Goal: Task Accomplishment & Management: Use online tool/utility

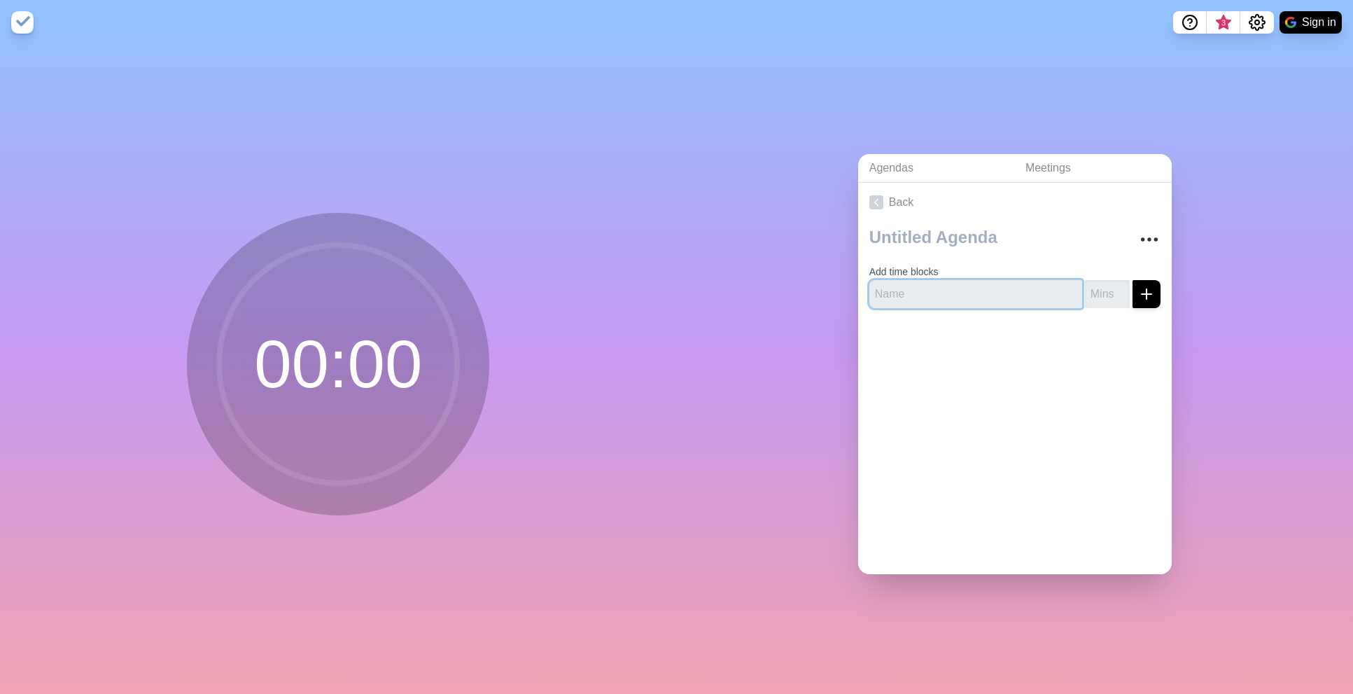
click at [971, 288] on input "text" at bounding box center [975, 294] width 213 height 28
type input "S"
type input "T"
type input "ZA"
click at [1088, 284] on input "number" at bounding box center [1107, 294] width 45 height 28
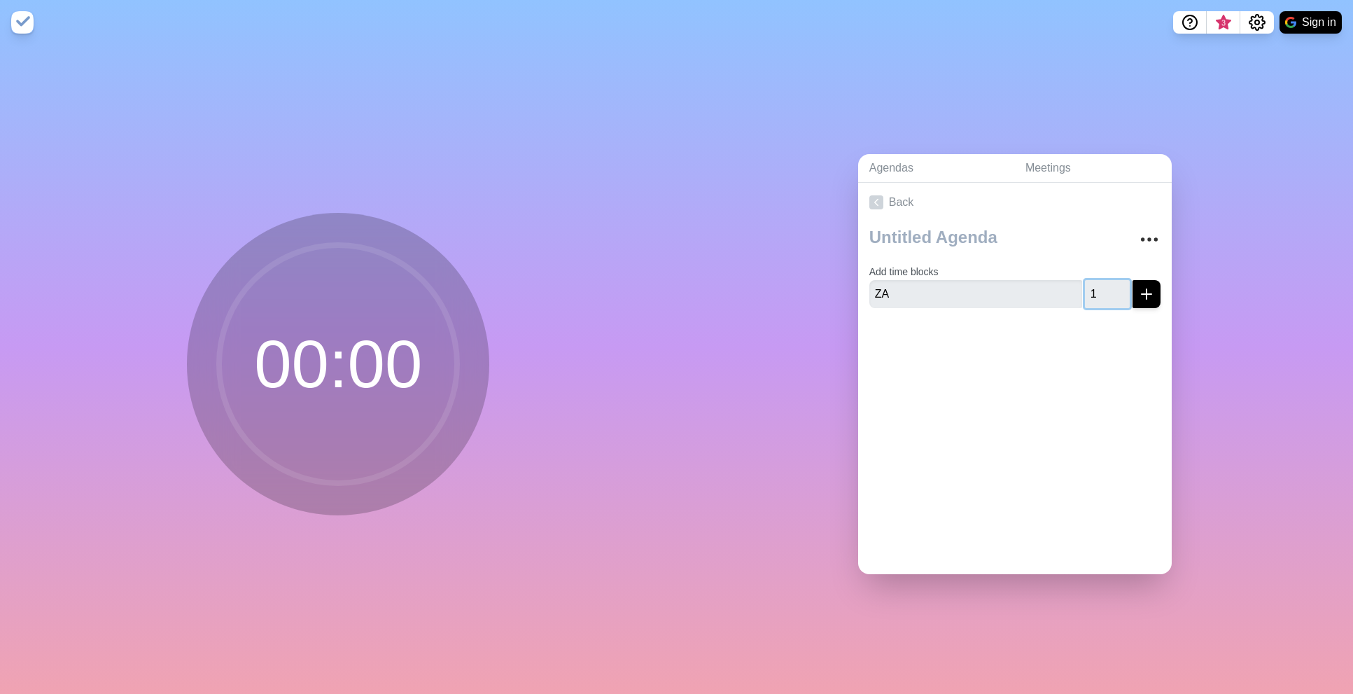
type input "1"
click at [1141, 294] on line "submit" at bounding box center [1146, 294] width 10 height 0
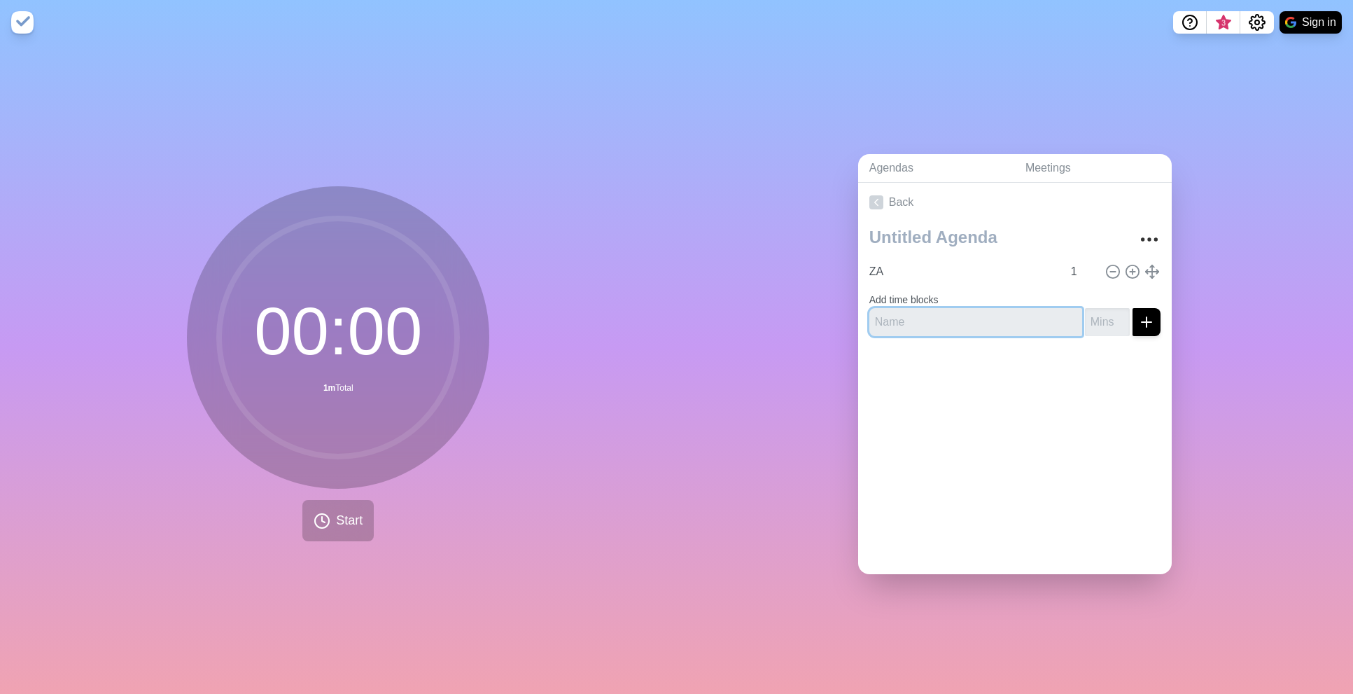
click at [1006, 314] on input "text" at bounding box center [975, 322] width 213 height 28
type input "F-Stream"
click at [1085, 318] on input "number" at bounding box center [1107, 322] width 45 height 28
type input "1"
click at [1138, 317] on icon "submit" at bounding box center [1146, 322] width 17 height 17
